Goal: Task Accomplishment & Management: Manage account settings

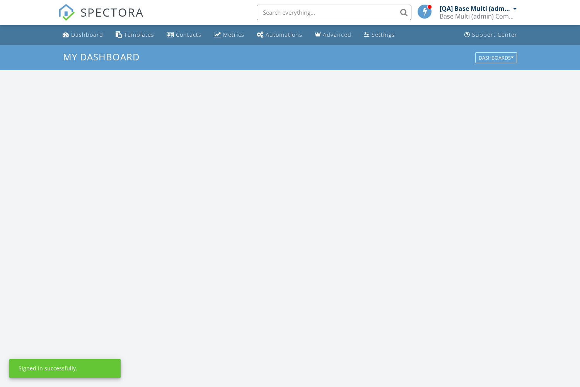
scroll to position [704, 580]
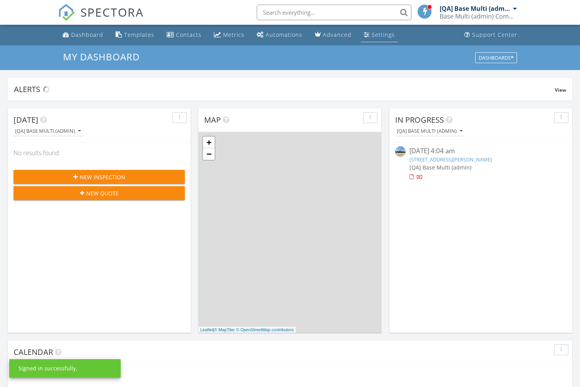
click at [378, 34] on div "Settings" at bounding box center [382, 34] width 23 height 7
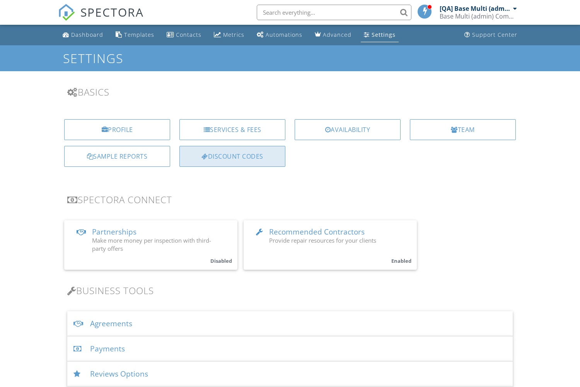
click at [232, 156] on div "Discount Codes" at bounding box center [232, 156] width 106 height 21
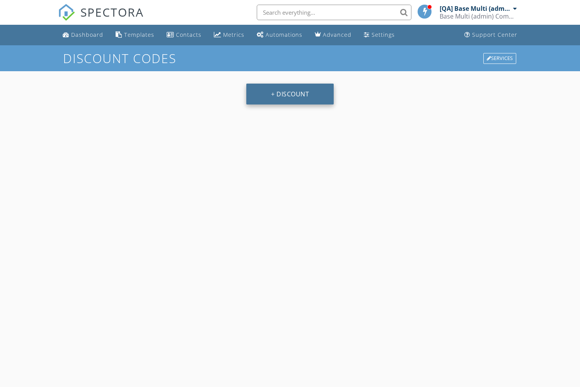
click at [290, 94] on button "+ Discount" at bounding box center [289, 93] width 87 height 21
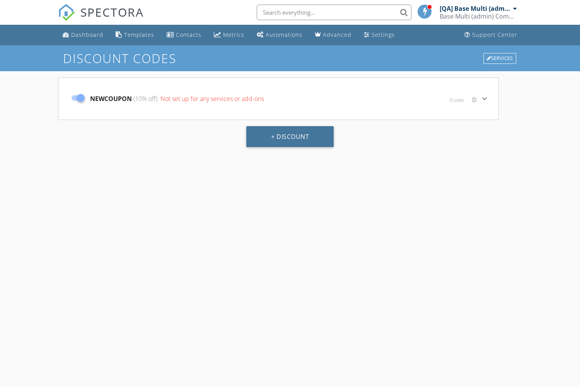
click at [484, 98] on icon "keyboard_arrow_down" at bounding box center [484, 98] width 9 height 9
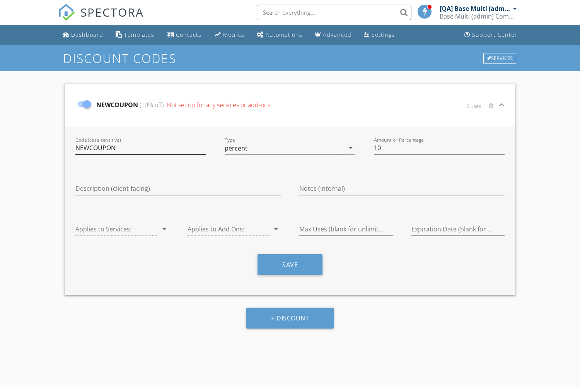
click at [141, 148] on input "NEWCOUPON" at bounding box center [140, 147] width 131 height 13
click at [439, 148] on input "10" at bounding box center [439, 147] width 131 height 13
type input "COF discount lz3"
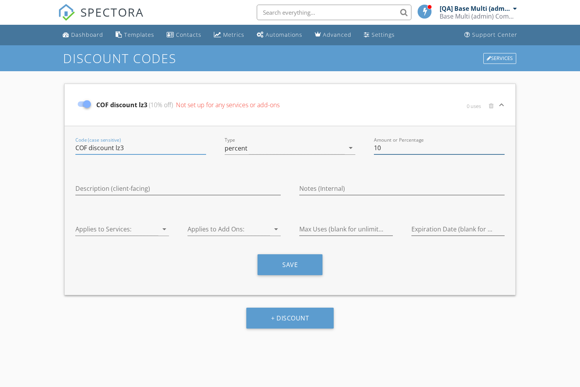
click at [439, 148] on input "10" at bounding box center [439, 147] width 131 height 13
click at [116, 229] on div at bounding box center [116, 229] width 83 height 13
type input "50"
click at [116, 229] on div at bounding box center [116, 229] width 83 height 13
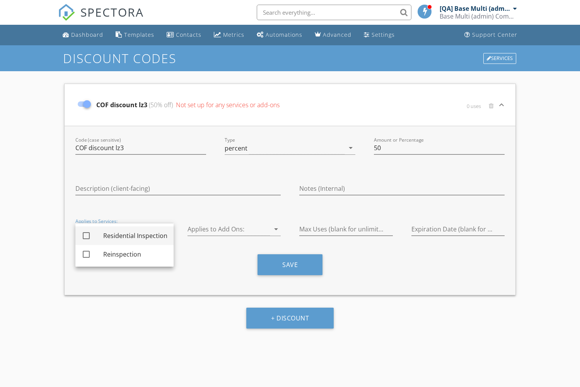
click at [135, 235] on div "Residential Inspection" at bounding box center [135, 235] width 64 height 9
checkbox input "true"
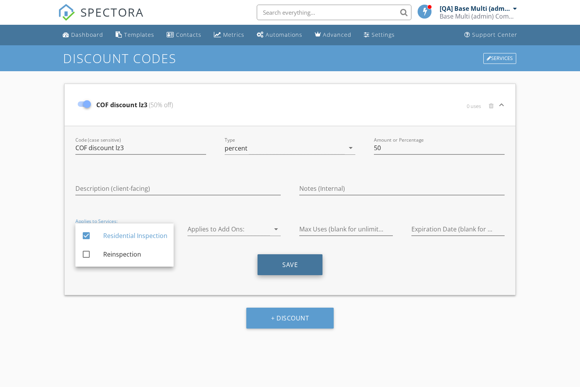
click at [290, 264] on button "Save" at bounding box center [289, 264] width 65 height 21
